Goal: Task Accomplishment & Management: Manage account settings

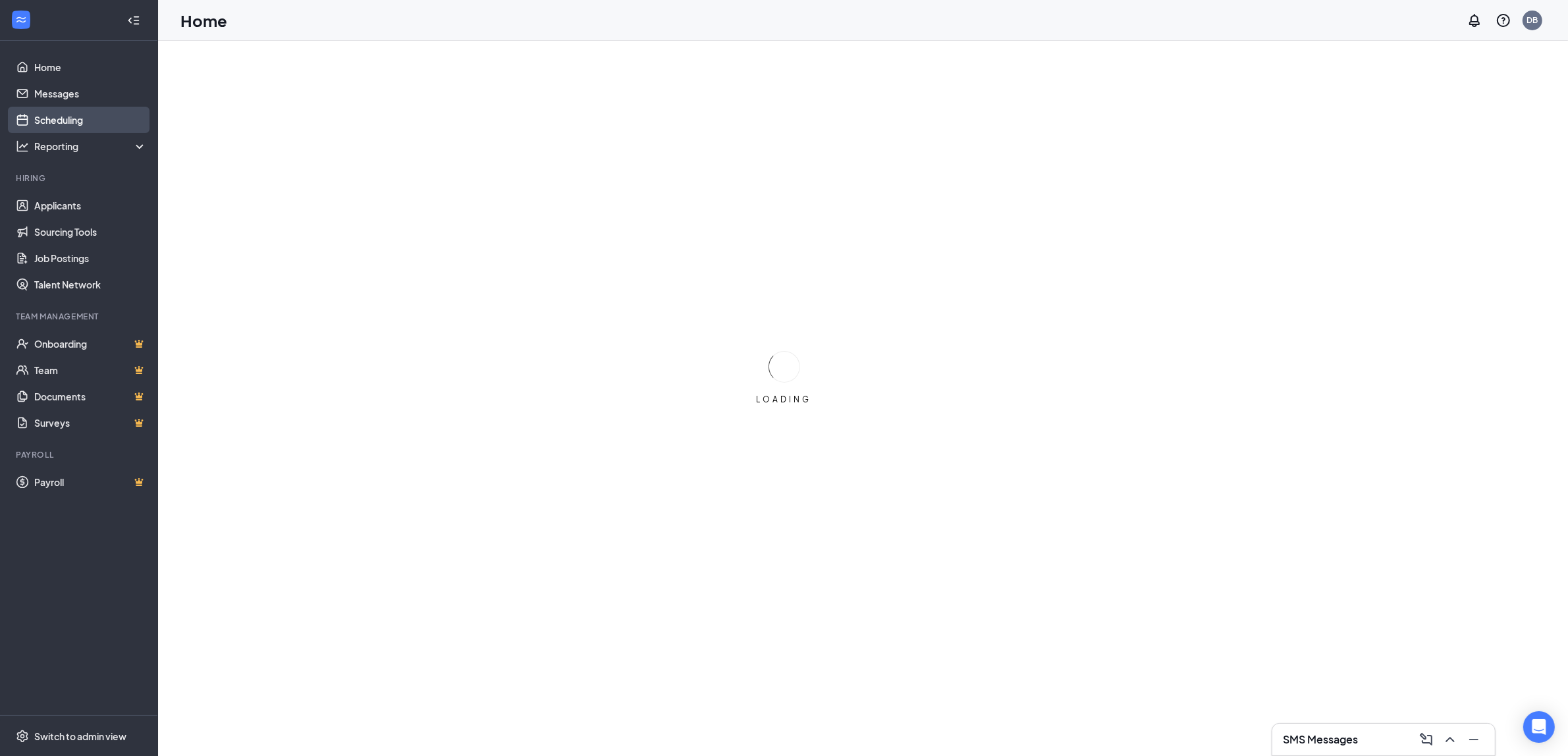
click at [79, 112] on link "Scheduling" at bounding box center [91, 119] width 112 height 26
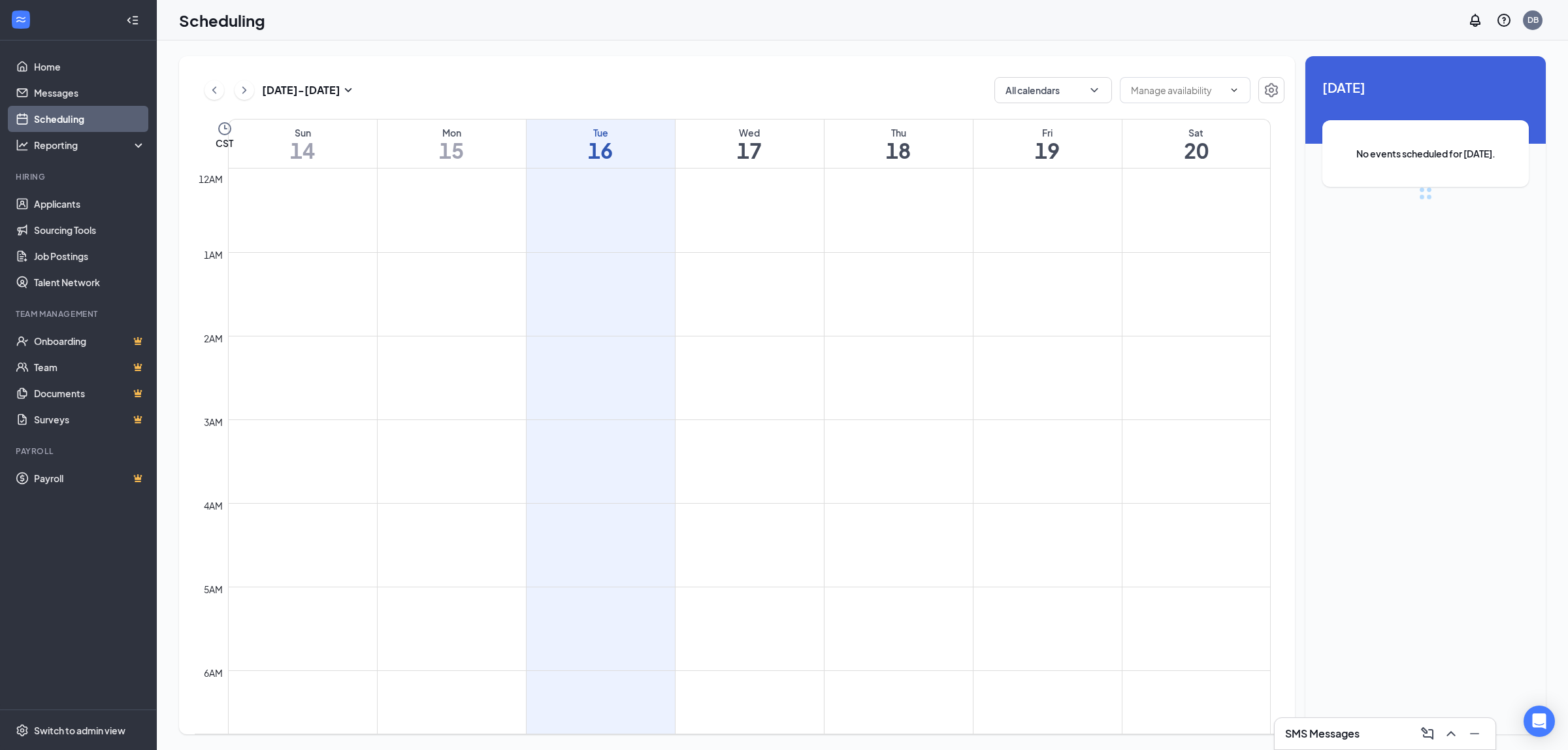
scroll to position [642, 0]
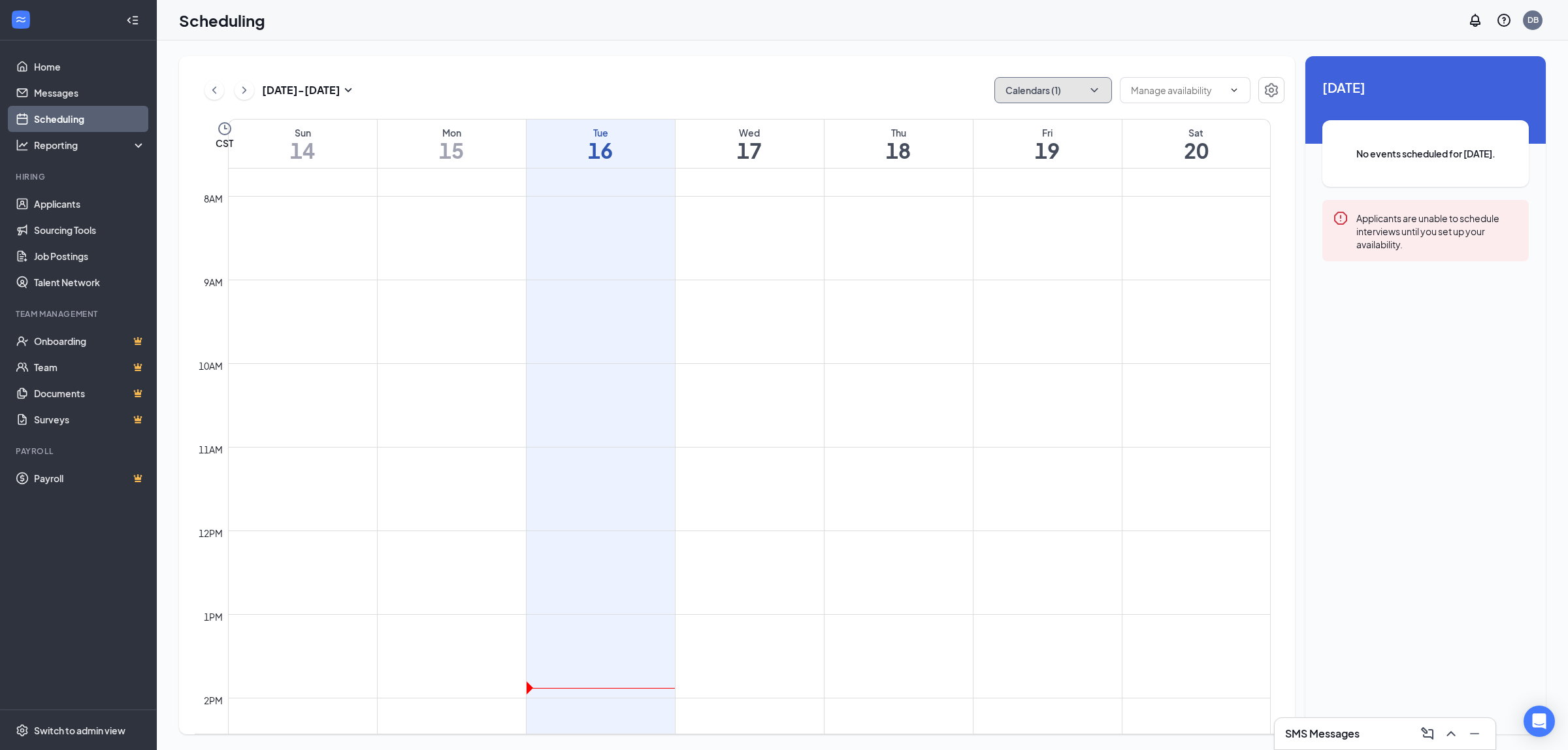
click at [1099, 85] on icon "ChevronDown" at bounding box center [1094, 91] width 13 height 13
click at [1084, 226] on div "[PERSON_NAME]" at bounding box center [1093, 235] width 196 height 29
checkbox input "true"
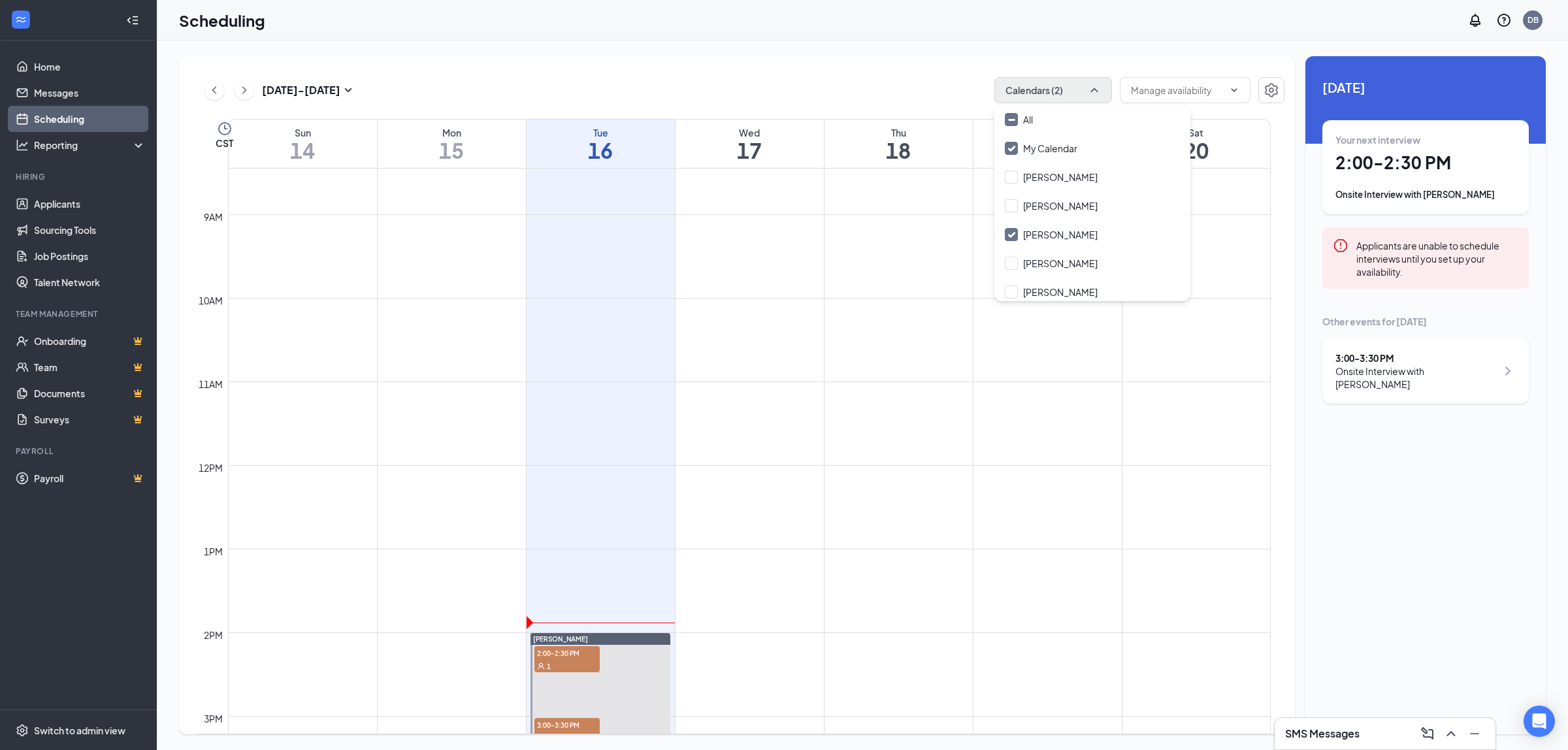
scroll to position [887, 0]
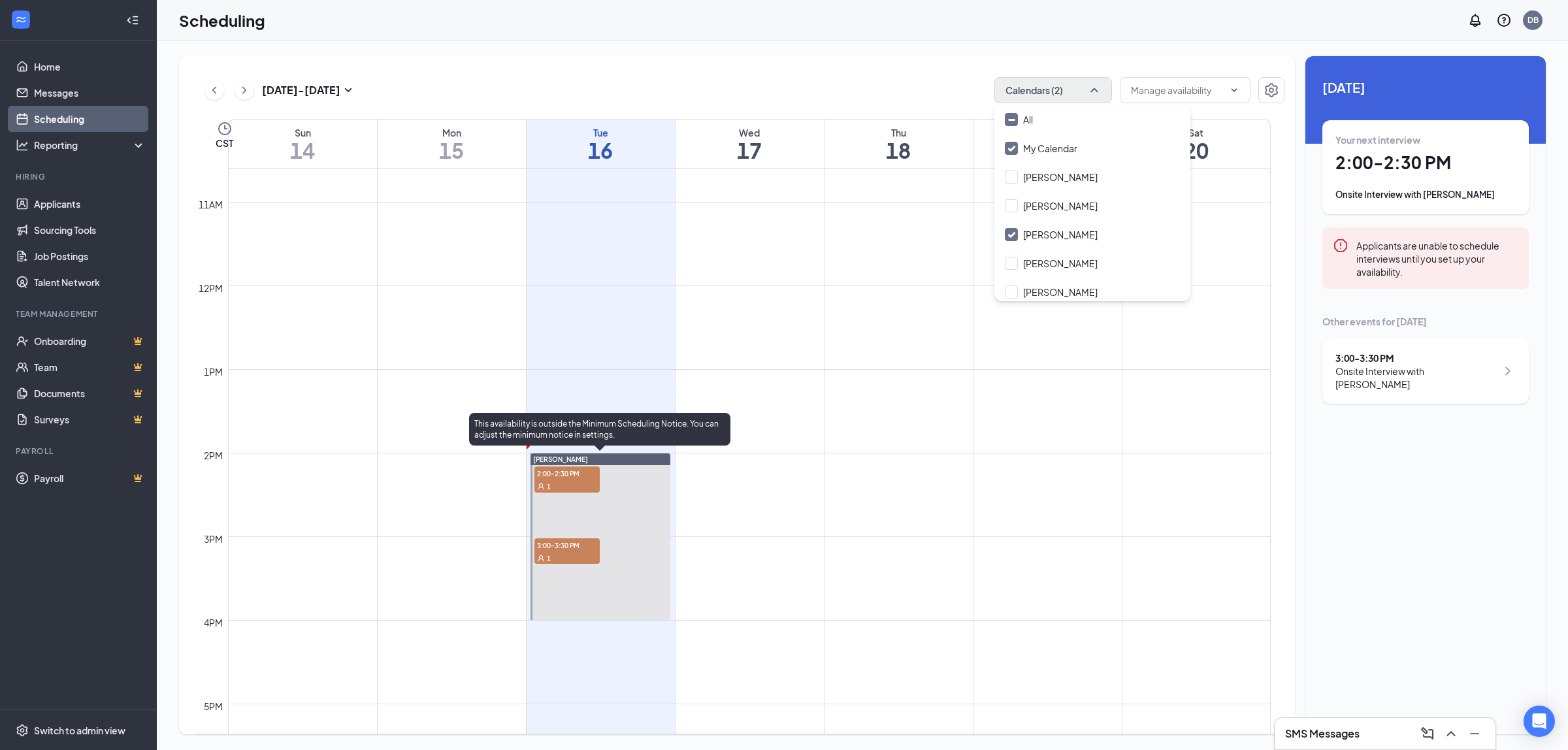
click at [577, 482] on div "1" at bounding box center [567, 486] width 66 height 13
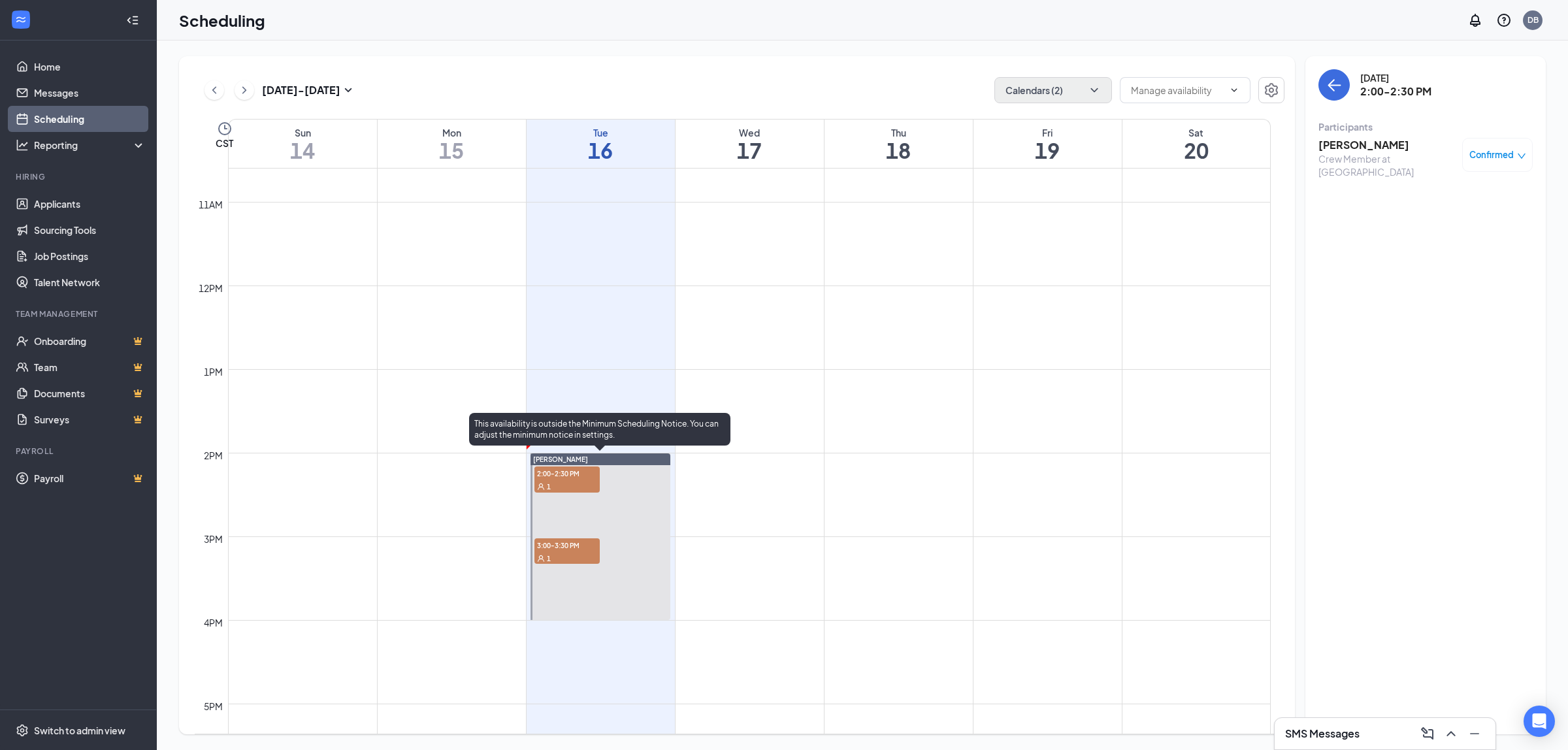
click at [559, 549] on span "3:00-3:30 PM" at bounding box center [567, 545] width 66 height 13
click at [1380, 146] on h3 "[PERSON_NAME]" at bounding box center [1387, 145] width 137 height 14
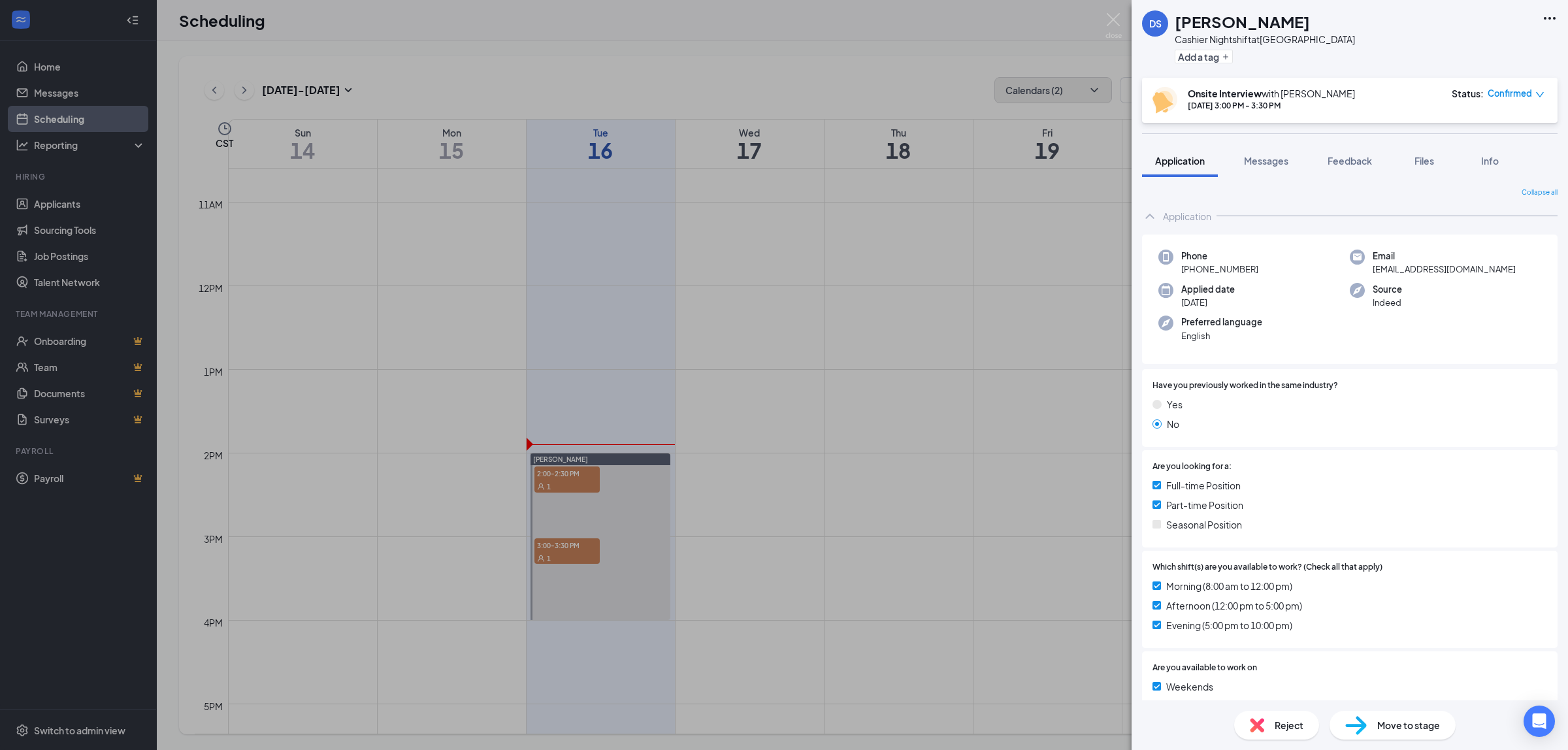
scroll to position [244, 0]
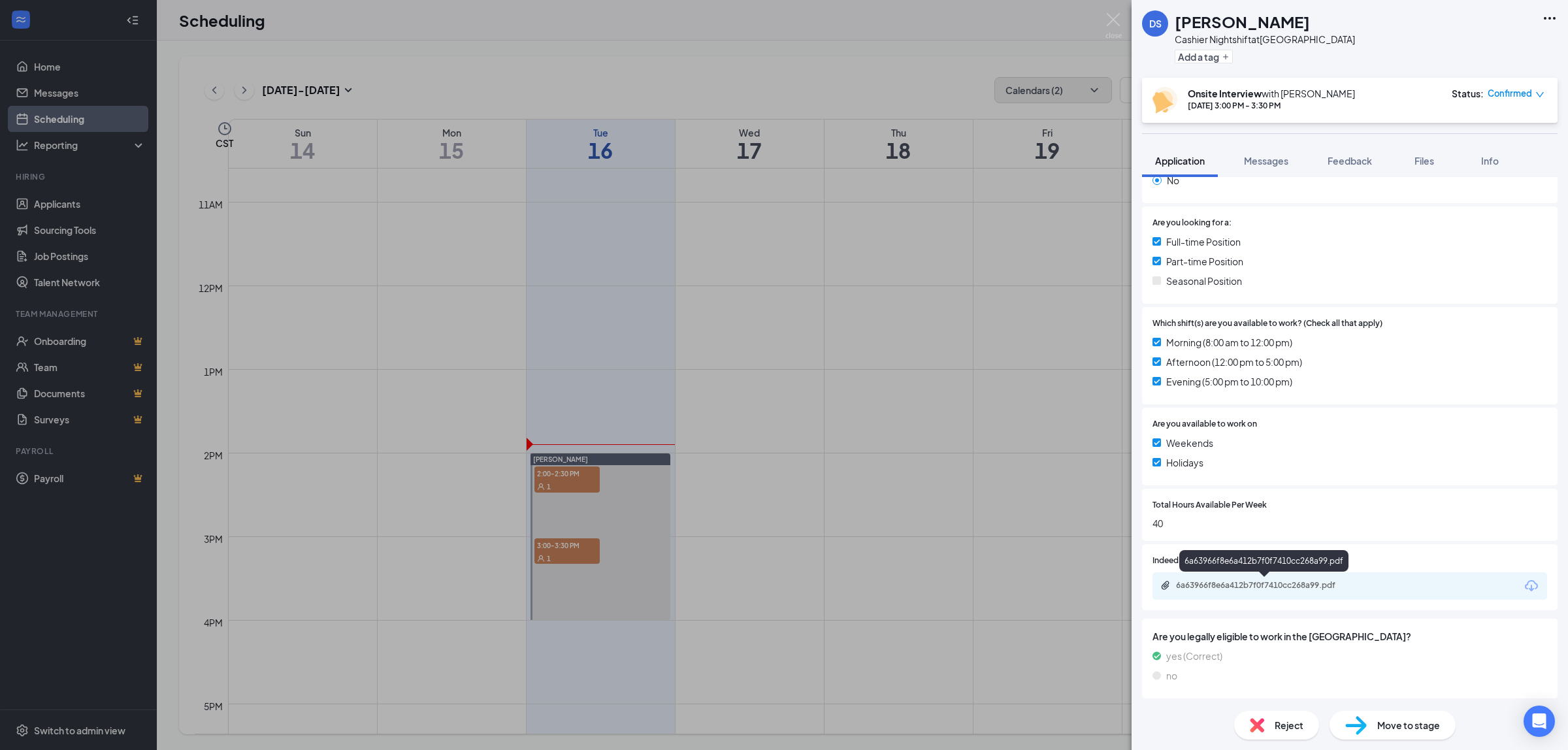
click at [1283, 580] on div "6a63966f8e6a412b7f0f7410cc268a99.pdf" at bounding box center [1268, 585] width 183 height 11
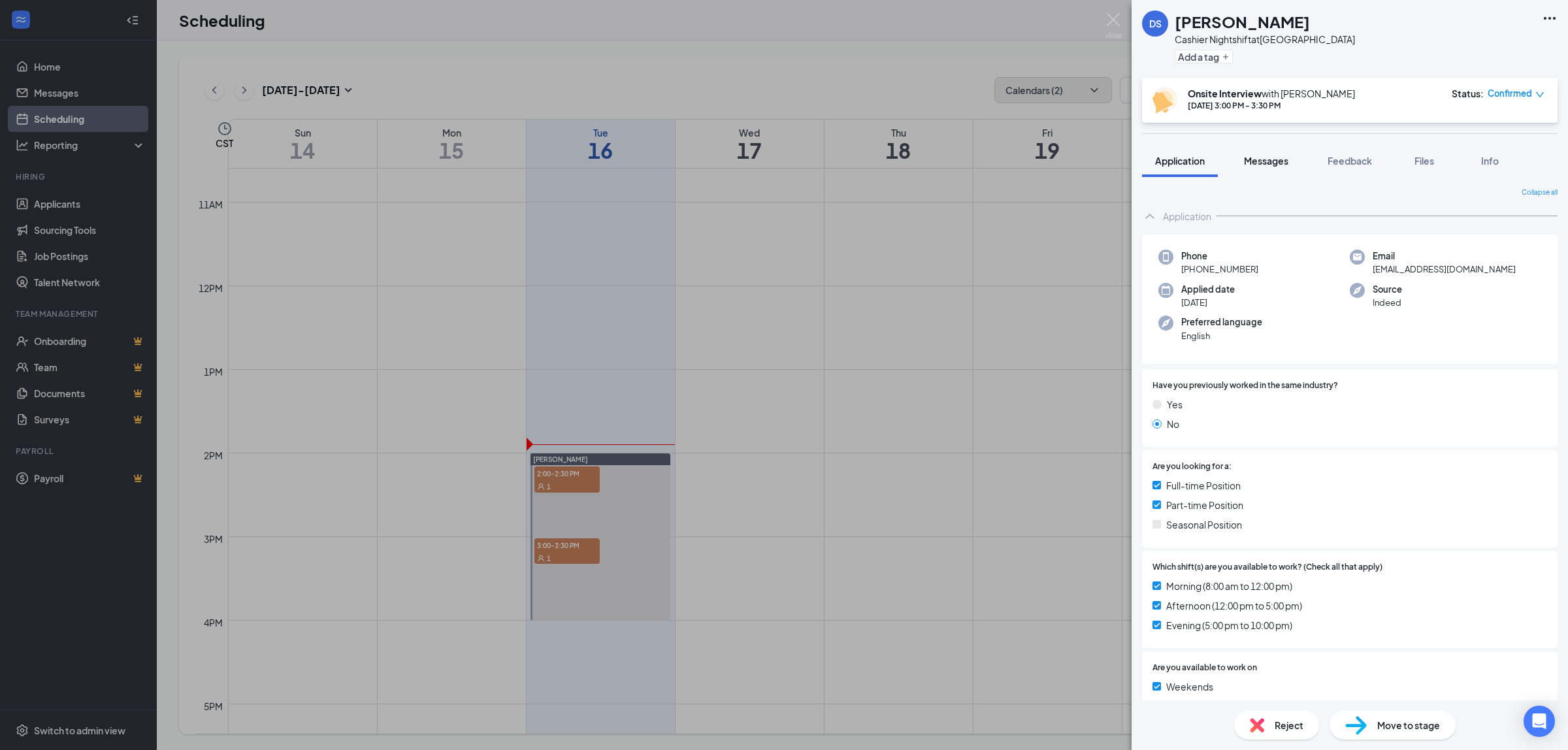
click at [1265, 159] on span "Messages" at bounding box center [1266, 161] width 44 height 12
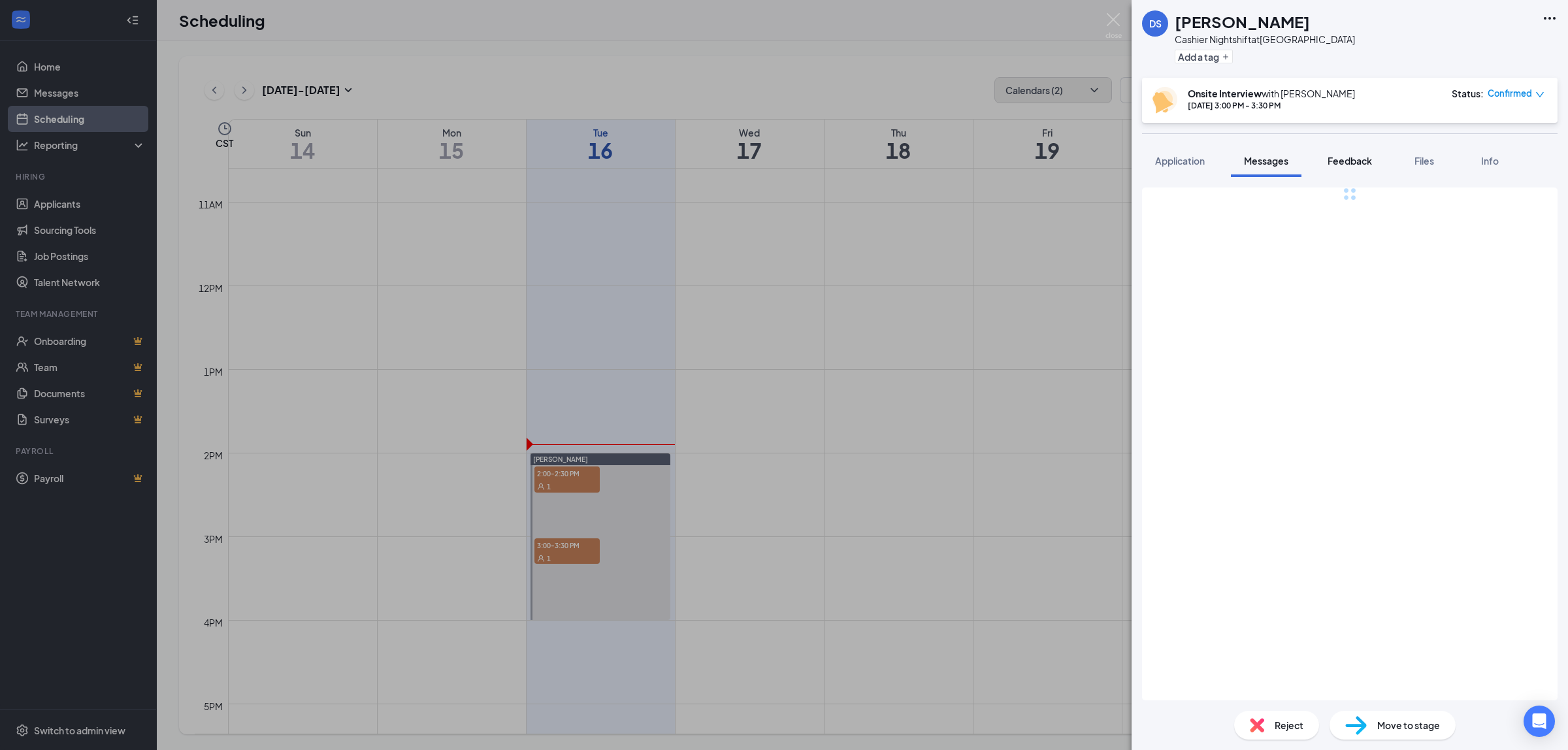
click at [1346, 165] on span "Feedback" at bounding box center [1349, 161] width 44 height 12
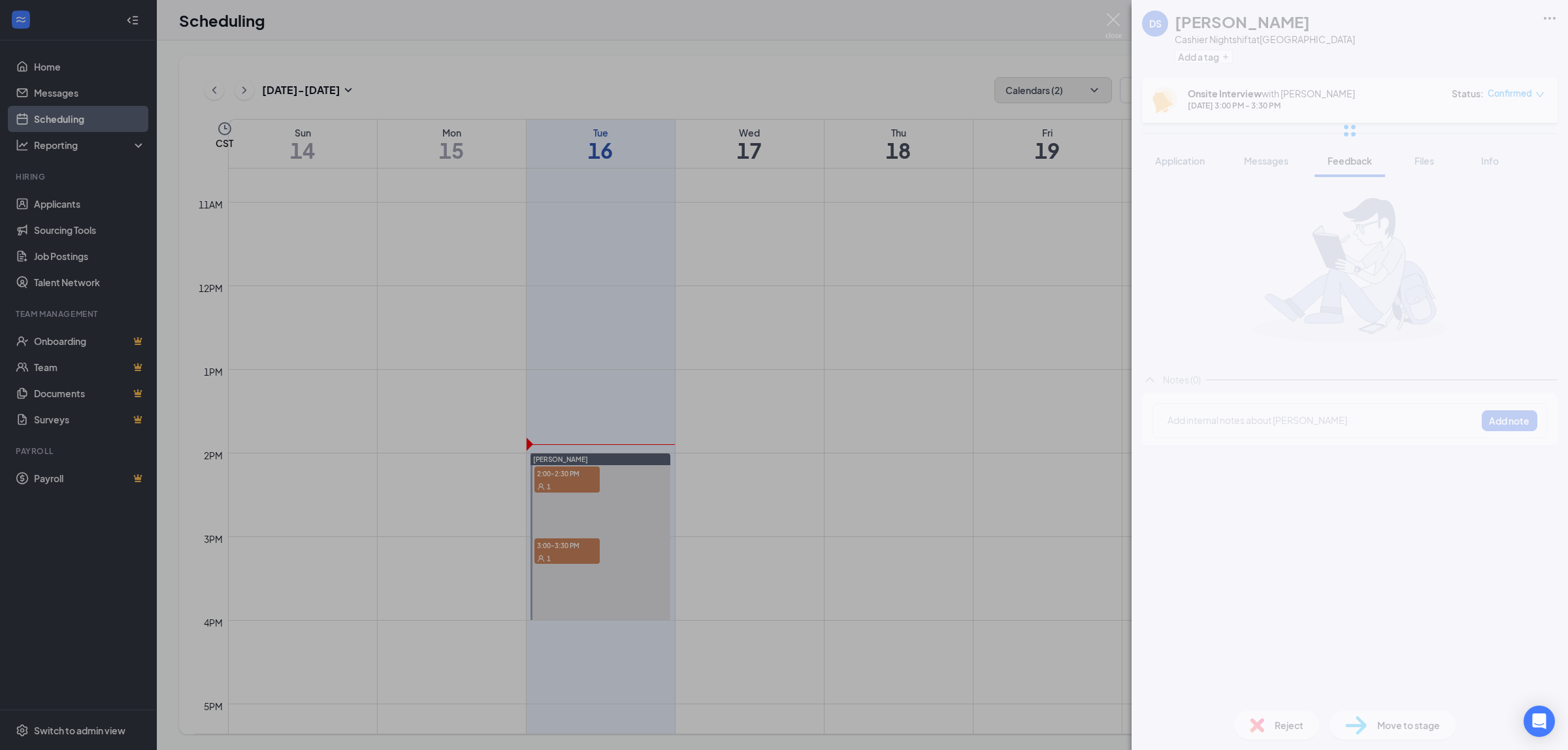
click at [1432, 157] on div at bounding box center [1350, 131] width 436 height 261
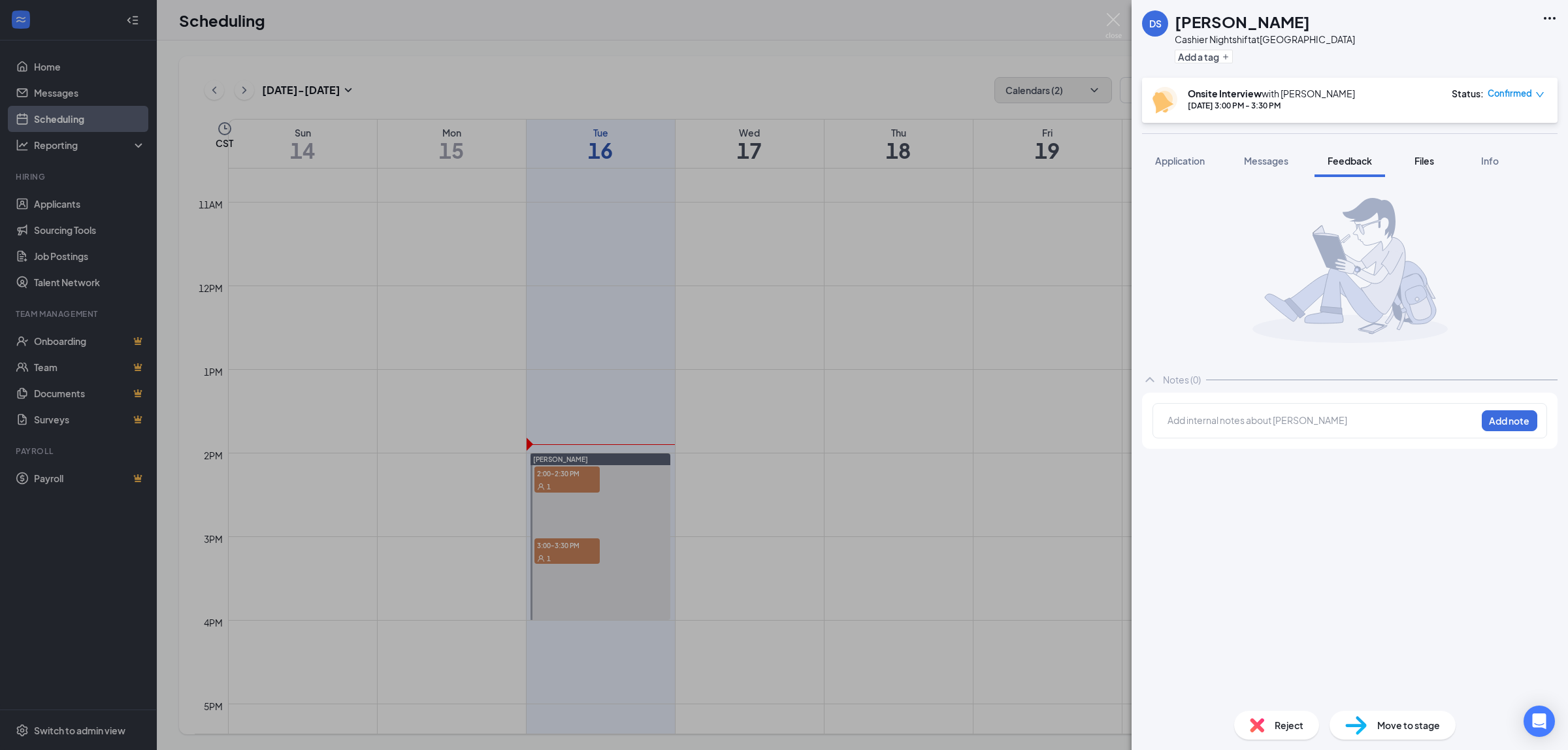
click at [1420, 158] on span "Files" at bounding box center [1425, 161] width 20 height 12
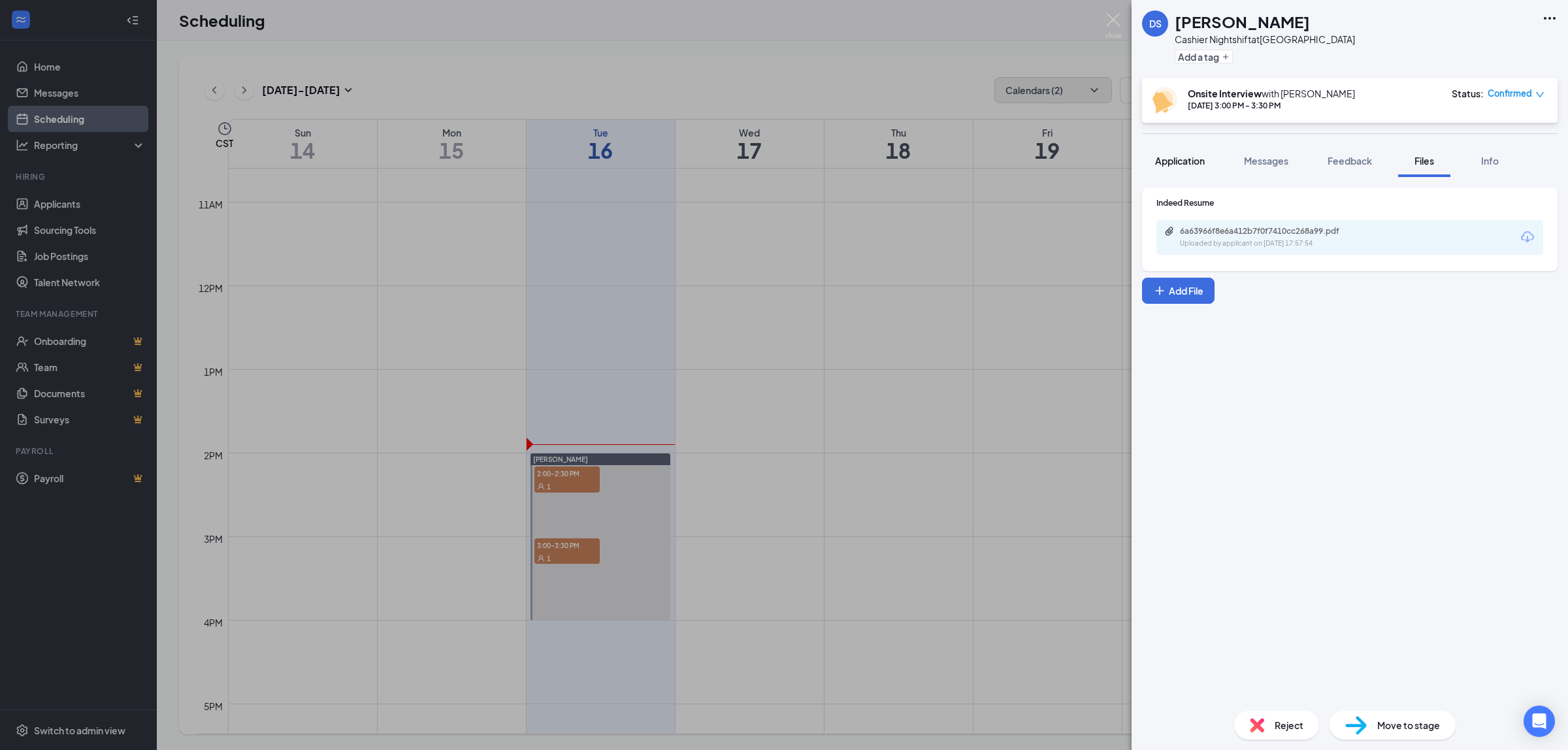
click at [1189, 165] on span "Application" at bounding box center [1180, 161] width 50 height 12
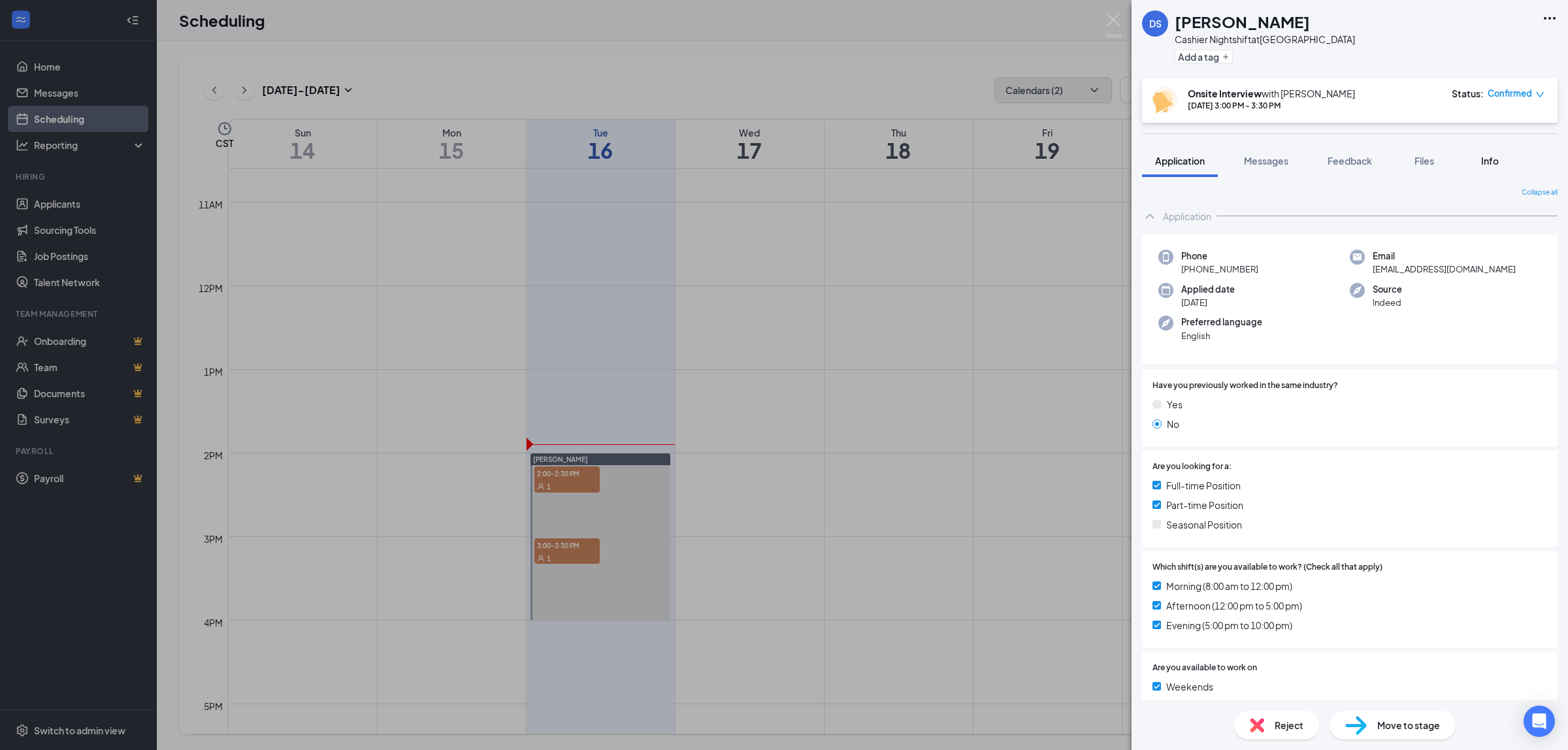
click at [1495, 161] on span "Info" at bounding box center [1490, 161] width 17 height 12
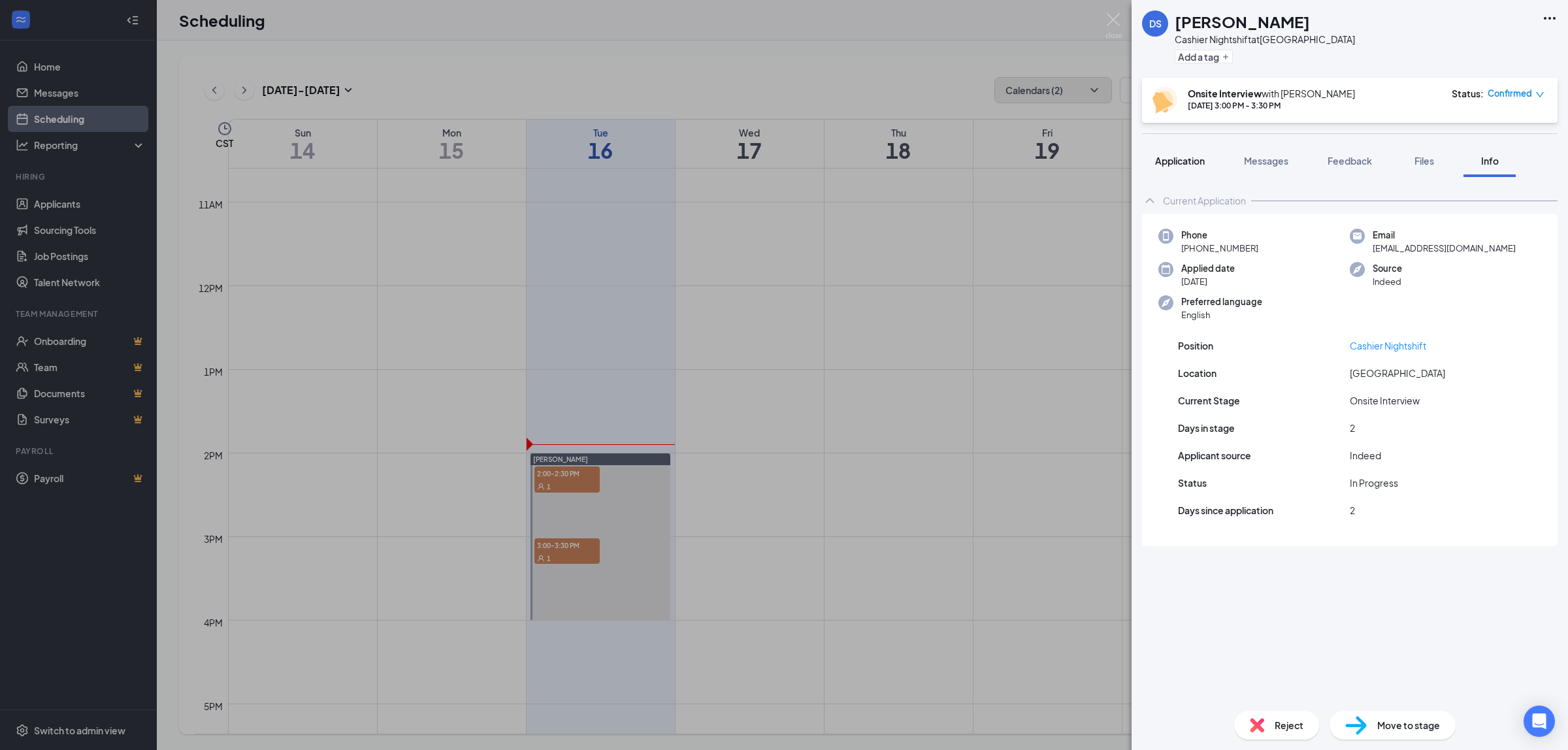
click at [1180, 156] on span "Application" at bounding box center [1180, 161] width 50 height 12
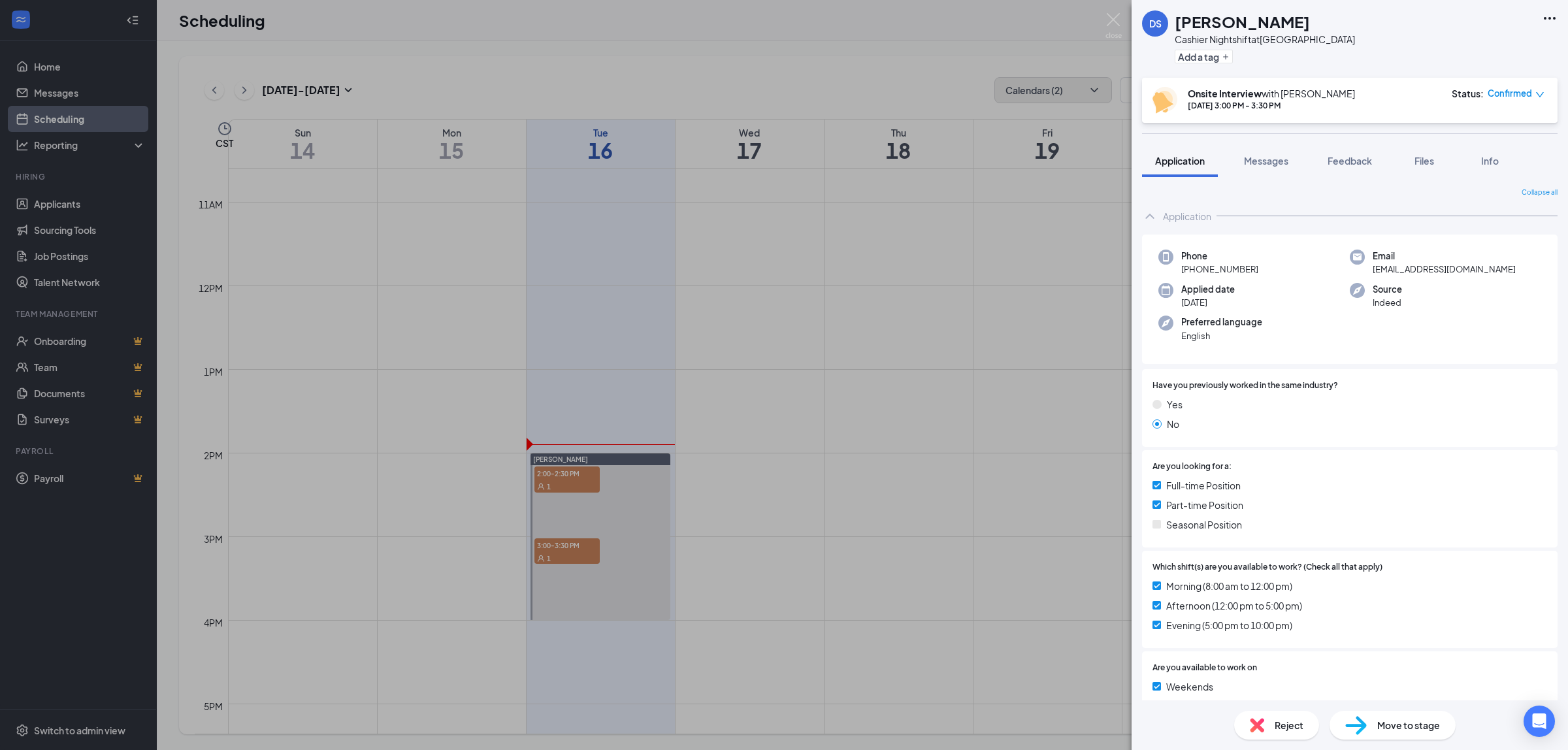
click at [811, 499] on div "DS [PERSON_NAME] Cashier Nightshift at [GEOGRAPHIC_DATA] Add a tag Onsite Inter…" at bounding box center [784, 375] width 1568 height 750
